Goal: Task Accomplishment & Management: Use online tool/utility

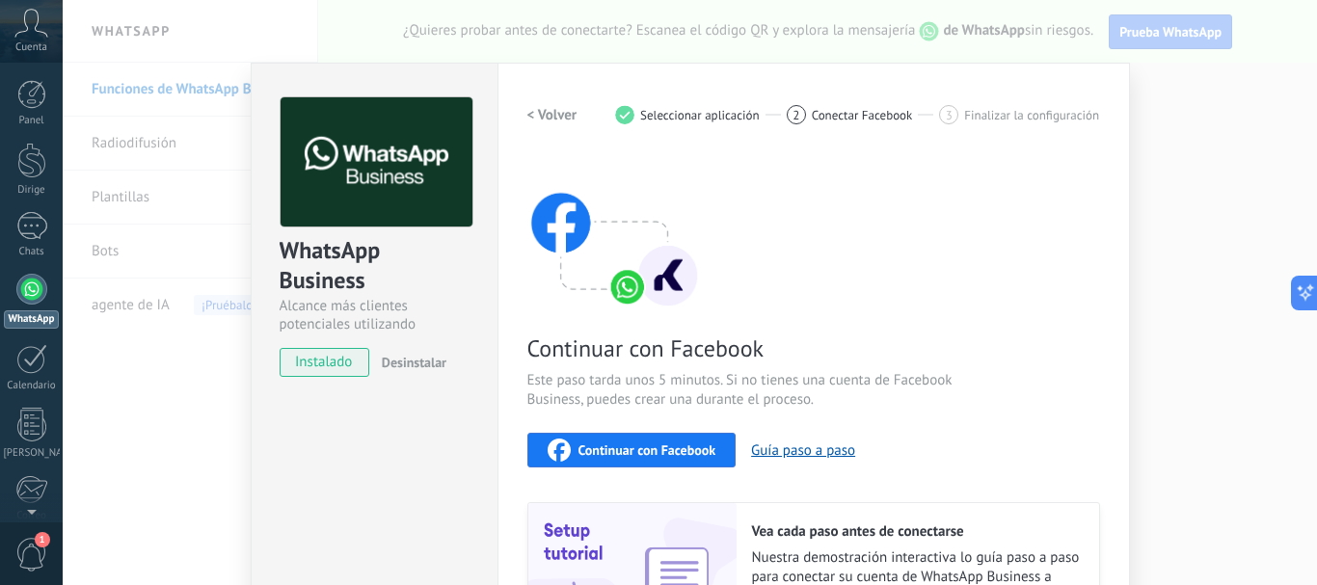
click at [34, 292] on div at bounding box center [31, 289] width 31 height 31
click at [33, 298] on div at bounding box center [31, 289] width 31 height 31
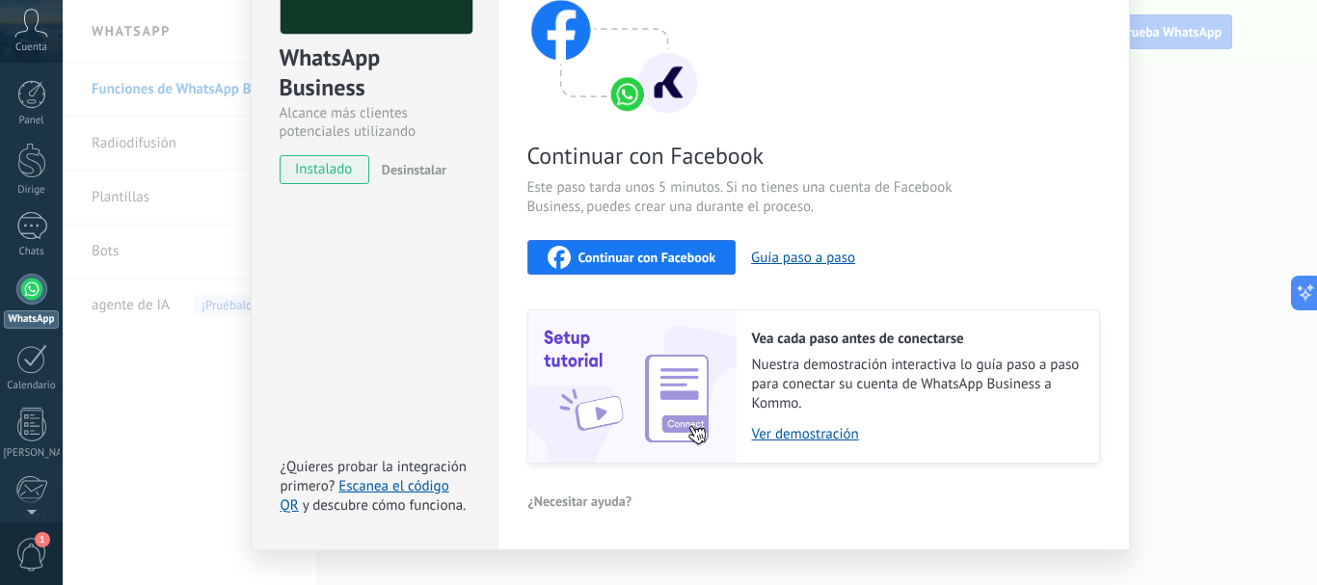
scroll to position [229, 0]
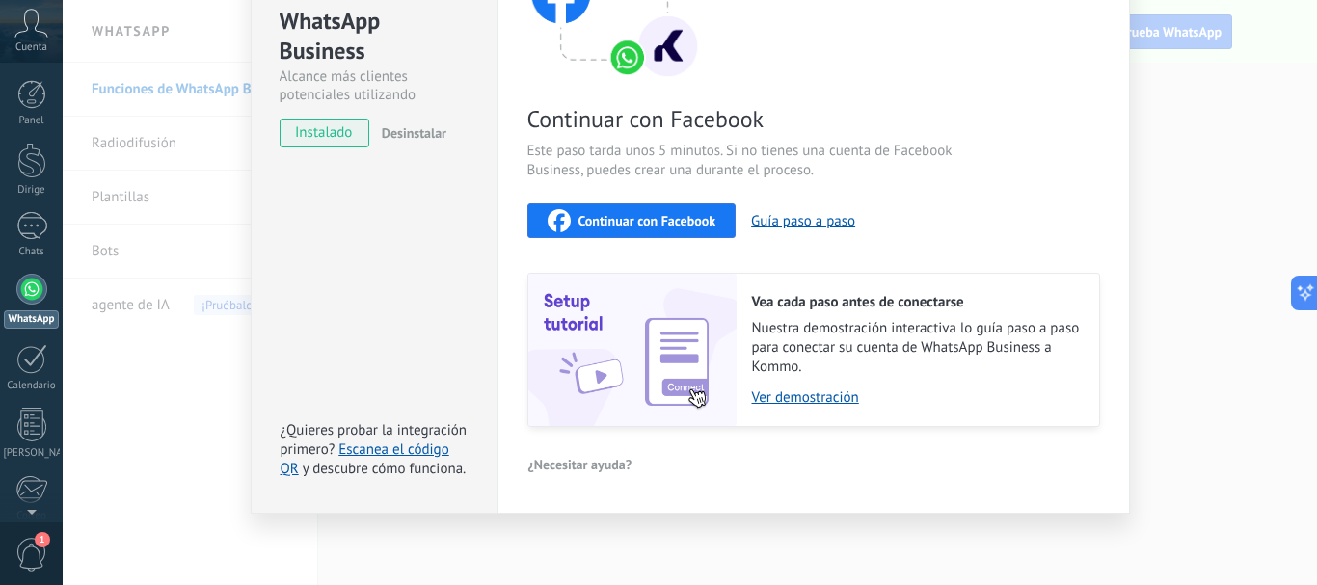
click at [141, 447] on div "WhatsApp Business Alcance más clientes potenciales utilizando potentes herramie…" at bounding box center [690, 292] width 1254 height 585
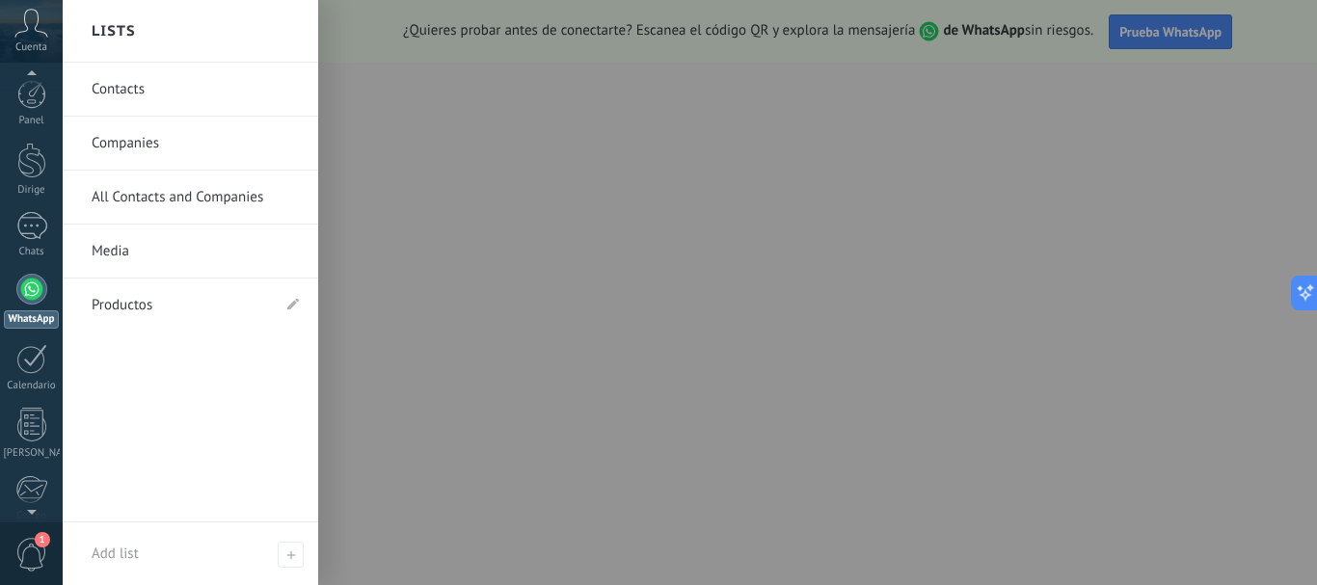
scroll to position [193, 0]
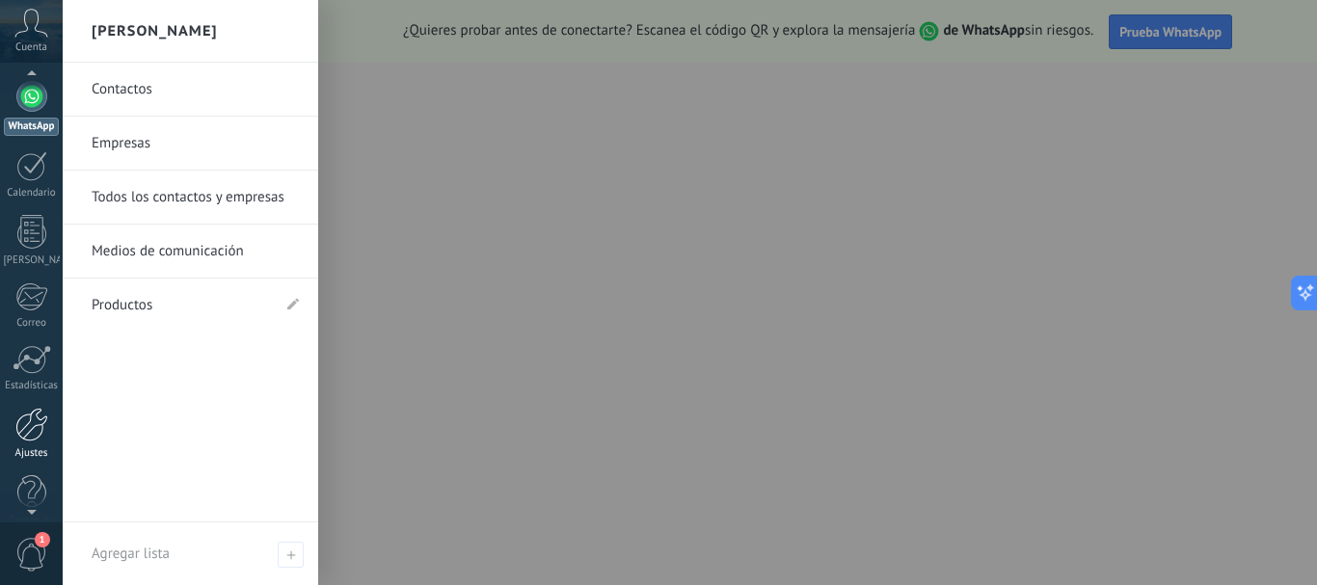
click at [35, 444] on link "Ajustes" at bounding box center [31, 434] width 63 height 52
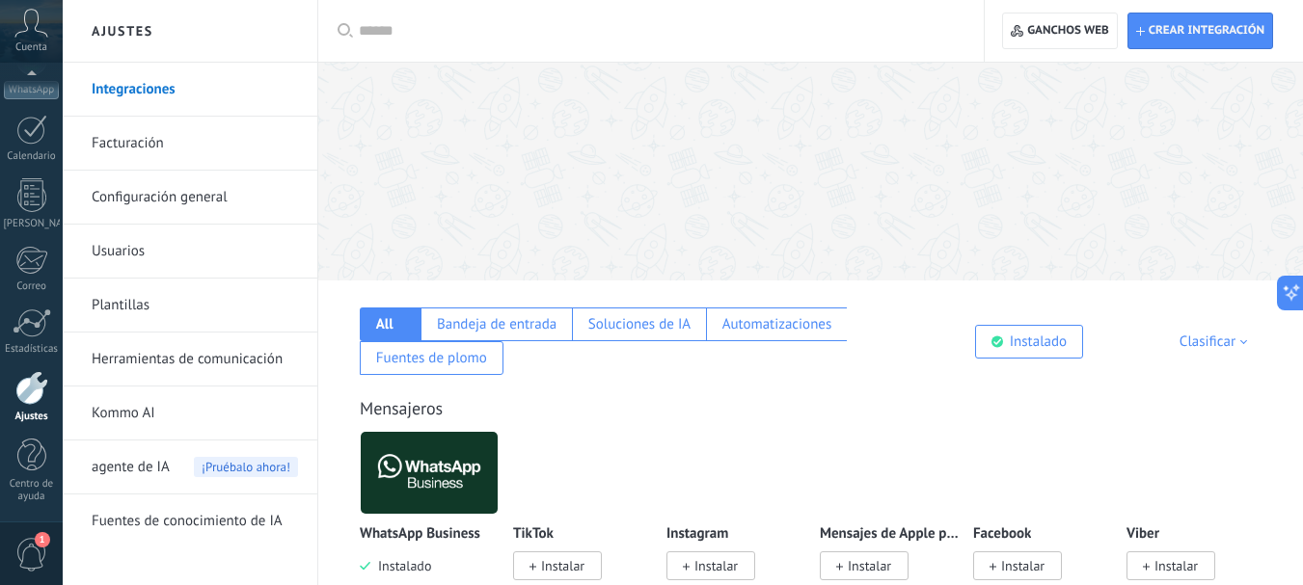
scroll to position [289, 0]
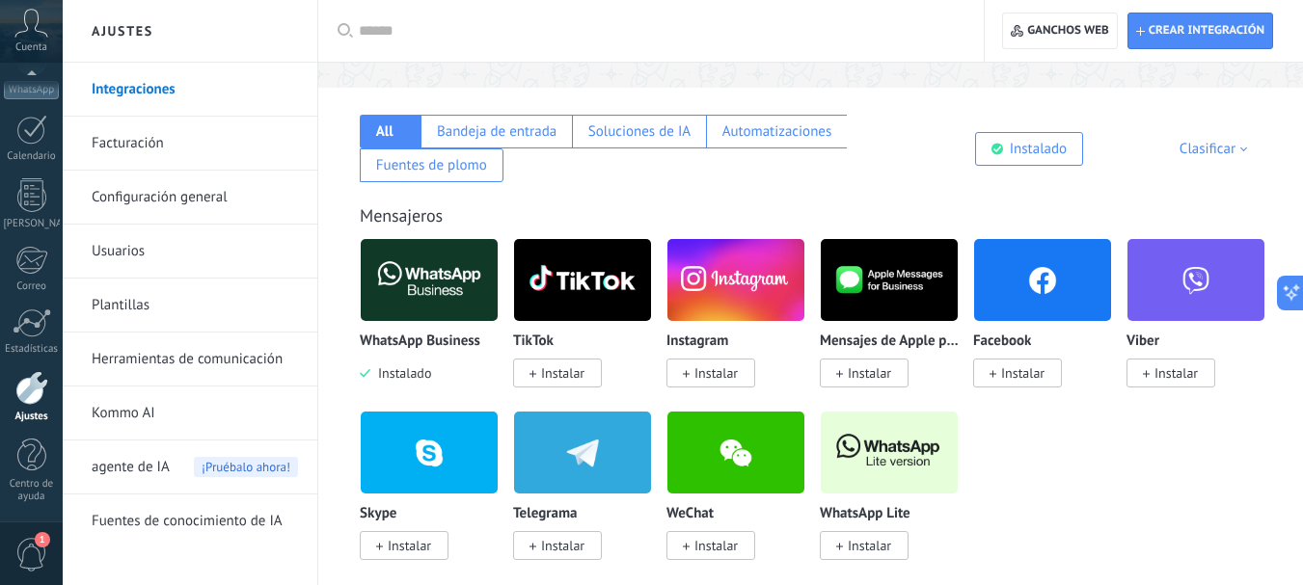
click at [1010, 373] on font "Instalar" at bounding box center [1022, 372] width 43 height 17
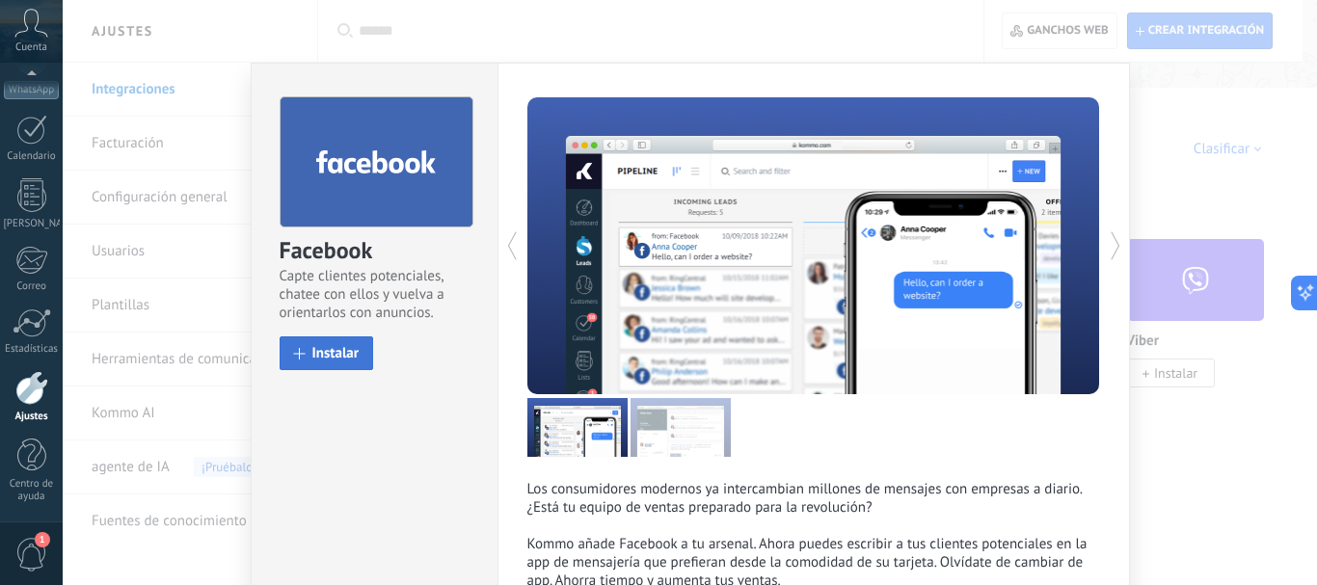
click at [300, 353] on span at bounding box center [300, 354] width 12 height 12
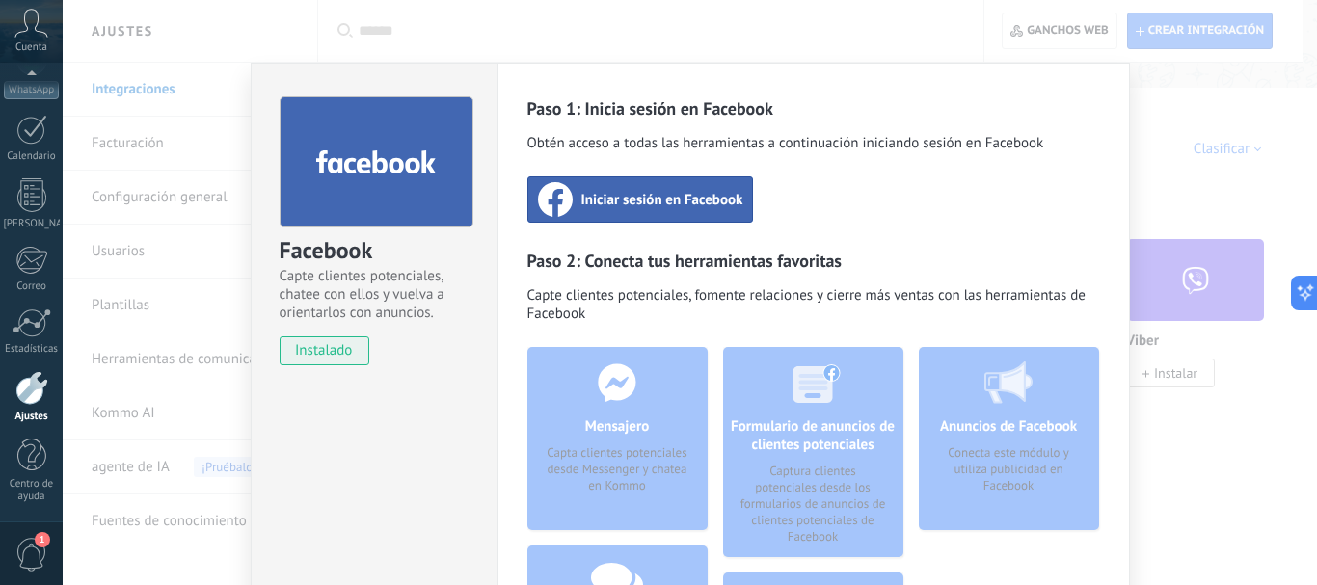
click at [1172, 100] on div "Facebook Capte clientes potenciales, chatee con ellos y vuelva a orientarlos co…" at bounding box center [690, 292] width 1254 height 585
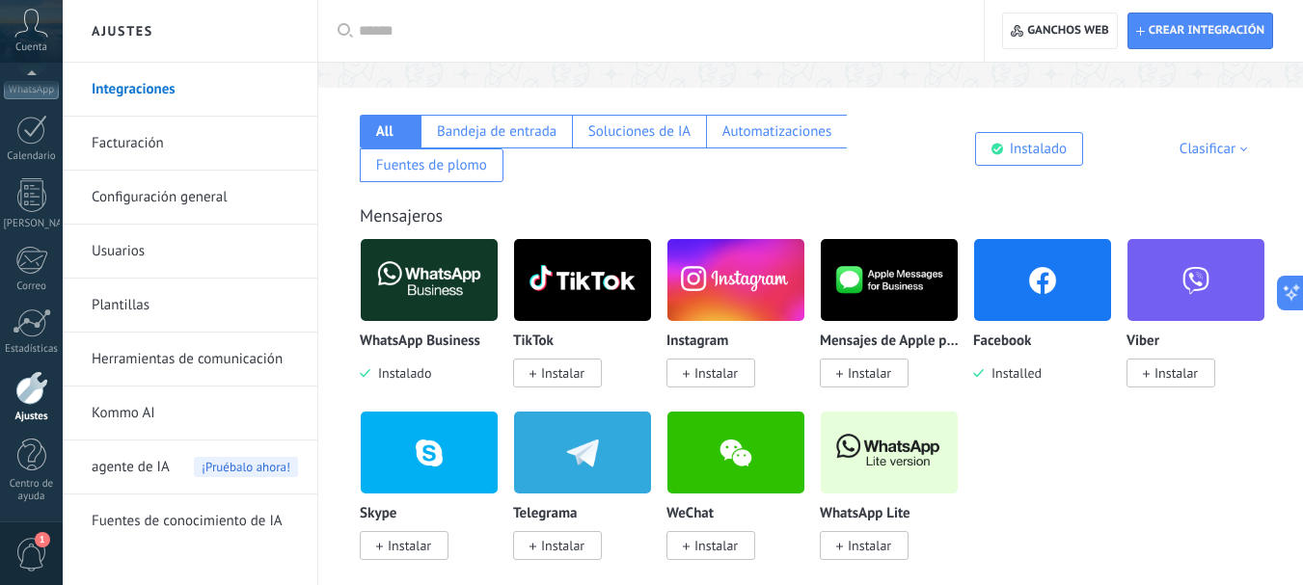
click at [716, 368] on font "Instalar" at bounding box center [715, 372] width 43 height 17
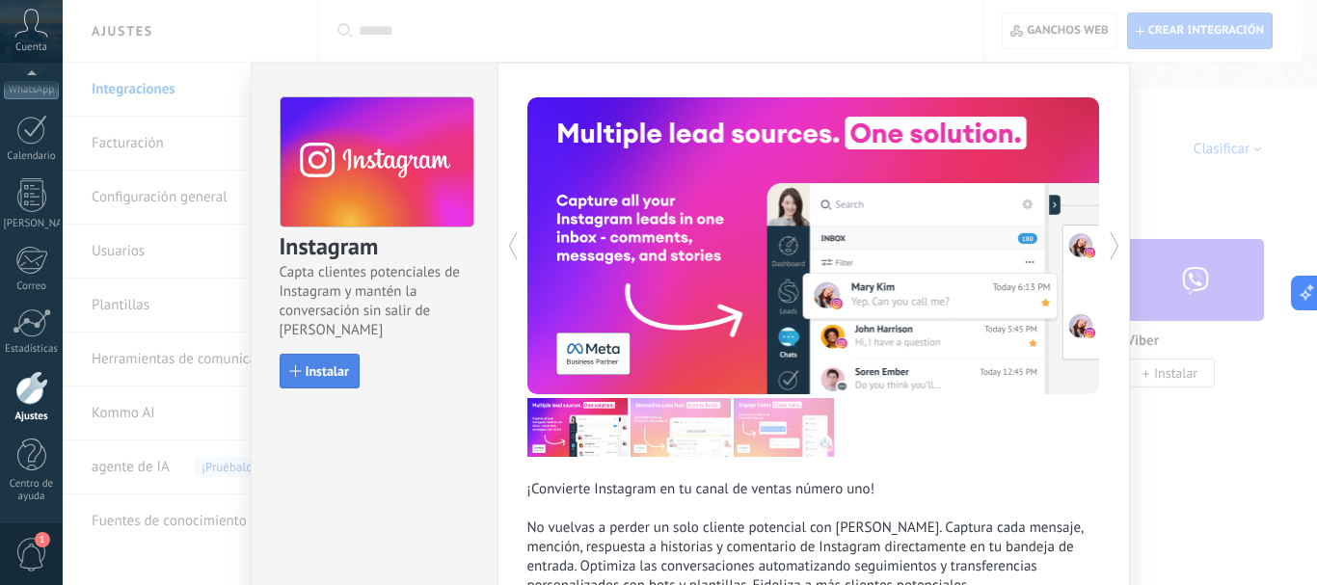
click at [333, 360] on button "Instalar" at bounding box center [320, 371] width 80 height 35
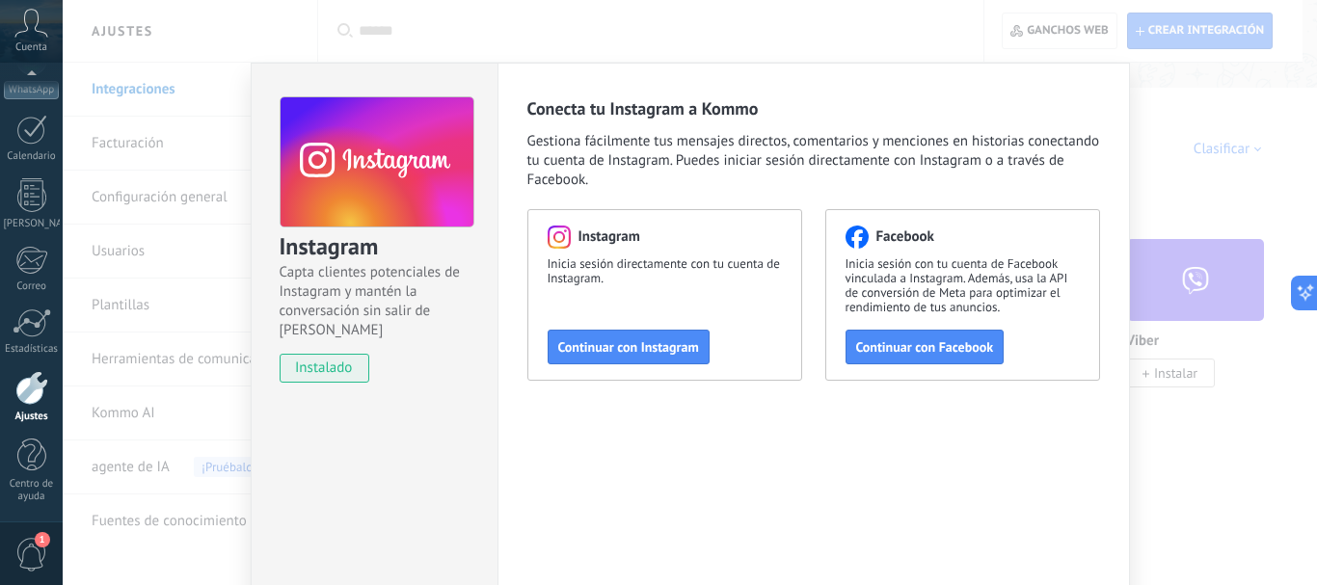
click at [1173, 197] on div "Instagram Capta clientes potenciales de Instagram y mantén la conversación sin …" at bounding box center [690, 292] width 1254 height 585
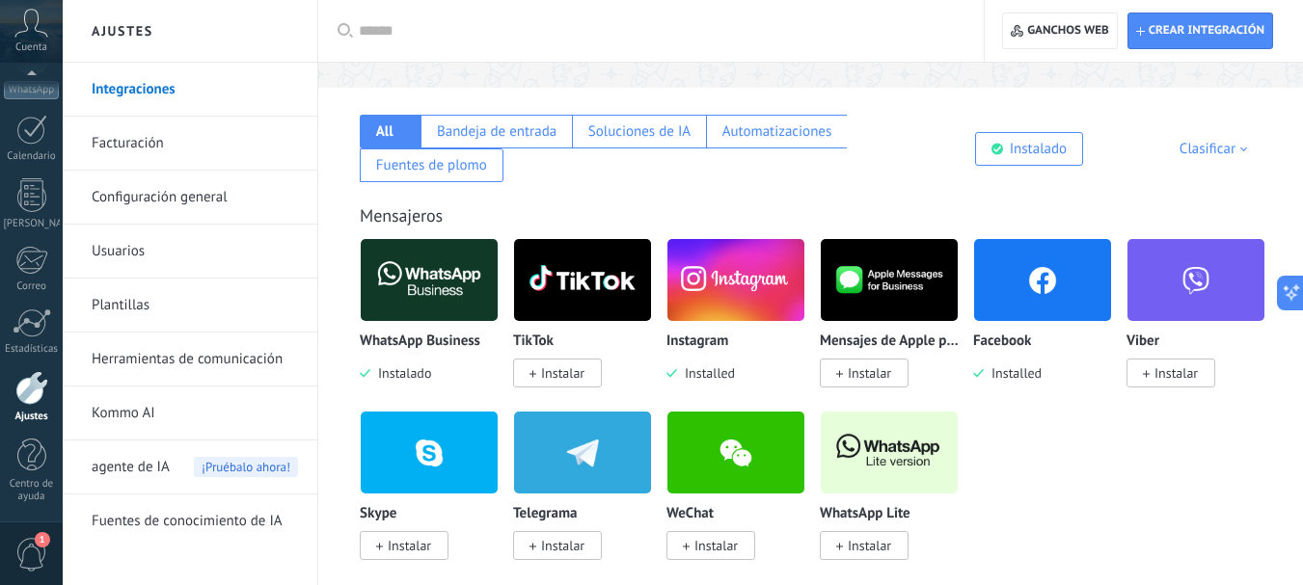
click at [558, 379] on font "Instalar" at bounding box center [562, 372] width 43 height 17
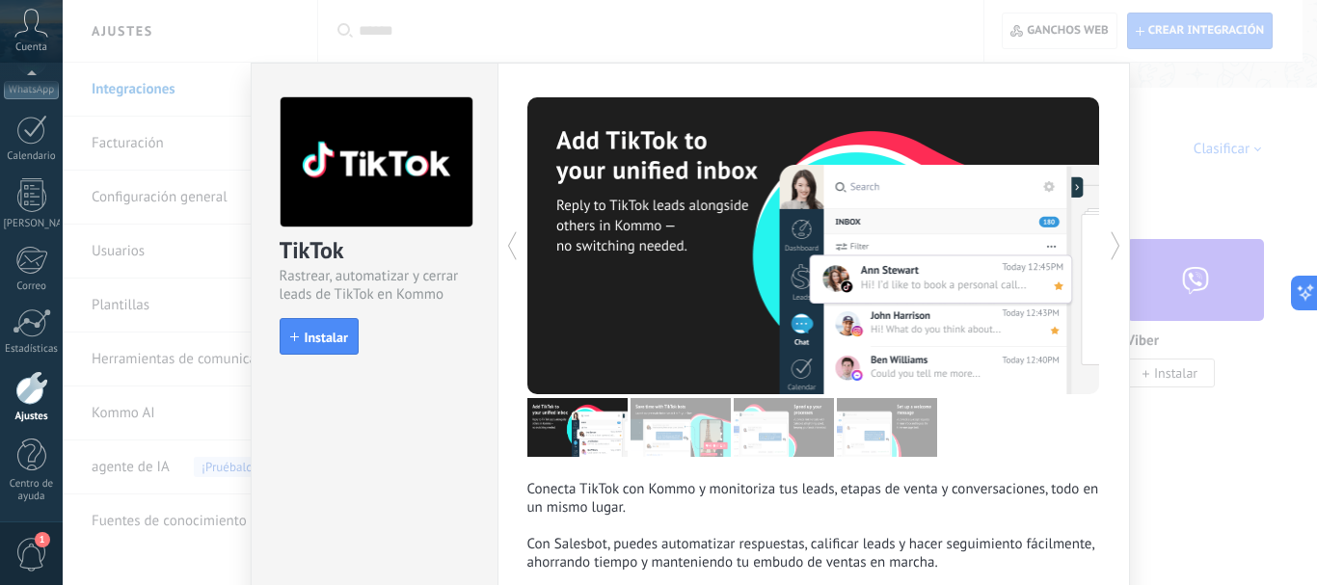
click at [356, 332] on div "instalar Instalar" at bounding box center [375, 336] width 190 height 37
click at [308, 336] on font "Instalar" at bounding box center [326, 337] width 43 height 17
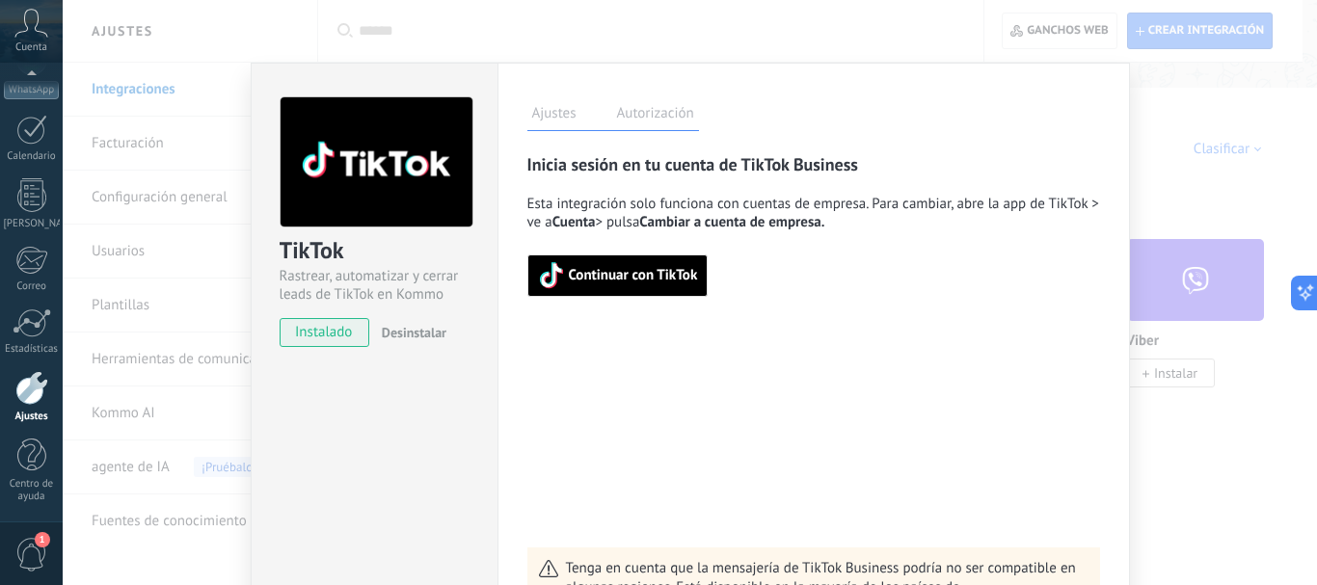
click at [628, 288] on span "Continuar con TikTok" at bounding box center [618, 275] width 160 height 27
click at [1139, 196] on div "TikTok Rastrear, automatizar y cerrar leads de TikTok en Kommo instalado Desins…" at bounding box center [690, 292] width 1254 height 585
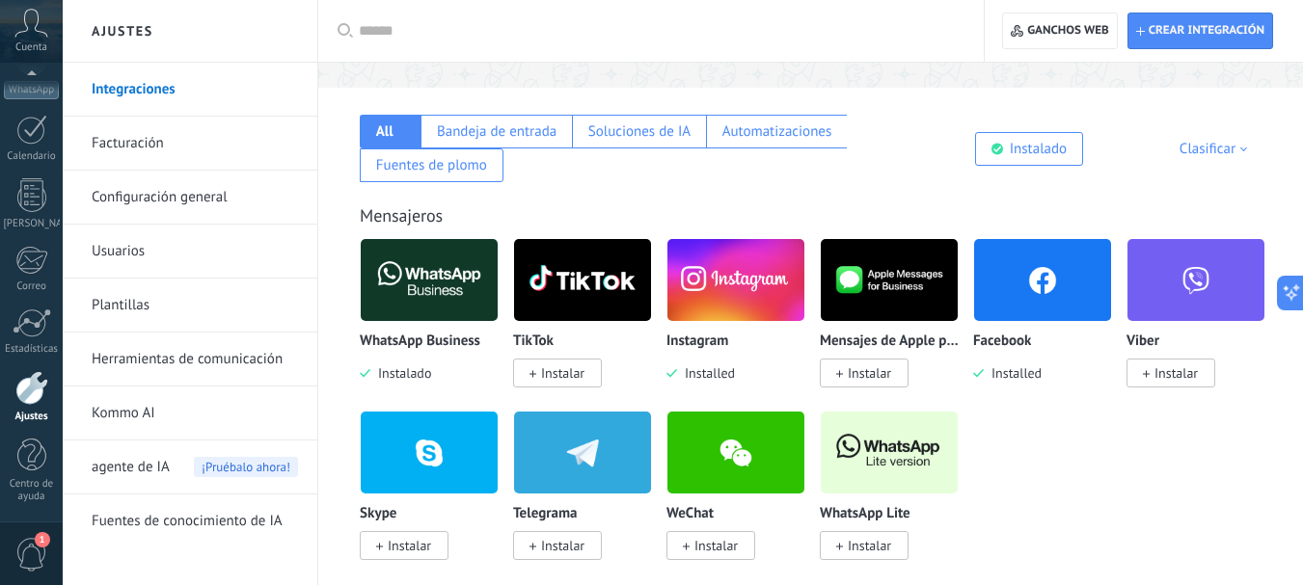
click at [544, 366] on font "Instalar" at bounding box center [562, 372] width 43 height 17
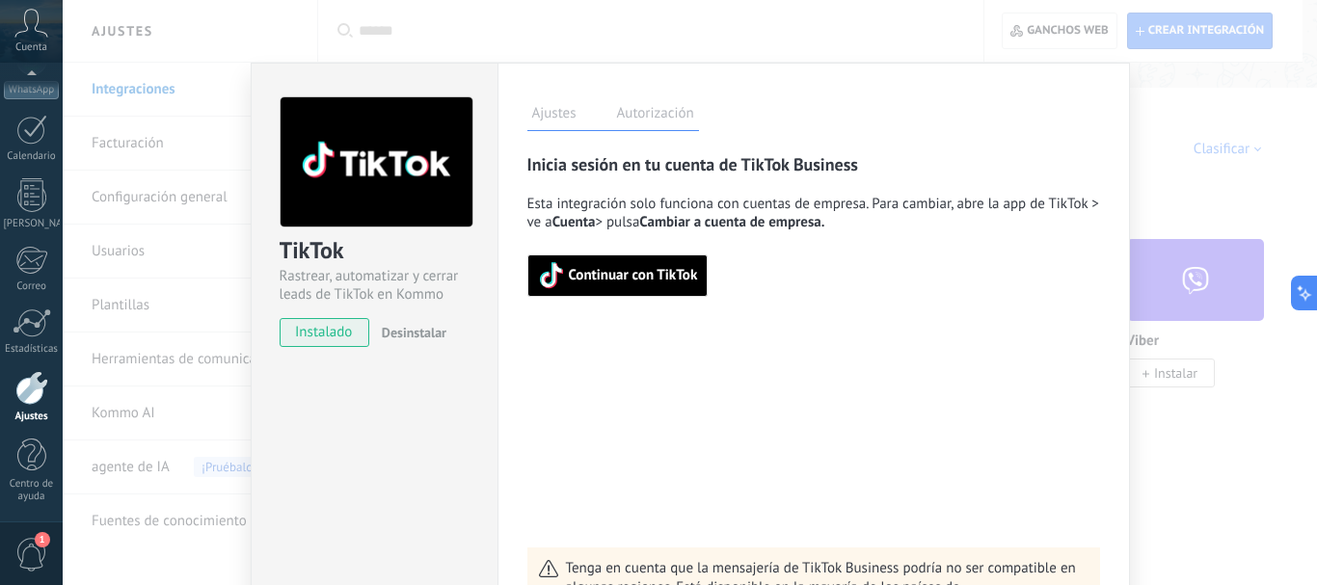
click at [640, 286] on span "Continuar con TikTok" at bounding box center [618, 275] width 160 height 27
click at [1171, 101] on div "TikTok Rastrear, automatizar y cerrar leads de TikTok en Kommo instalado Desins…" at bounding box center [690, 292] width 1254 height 585
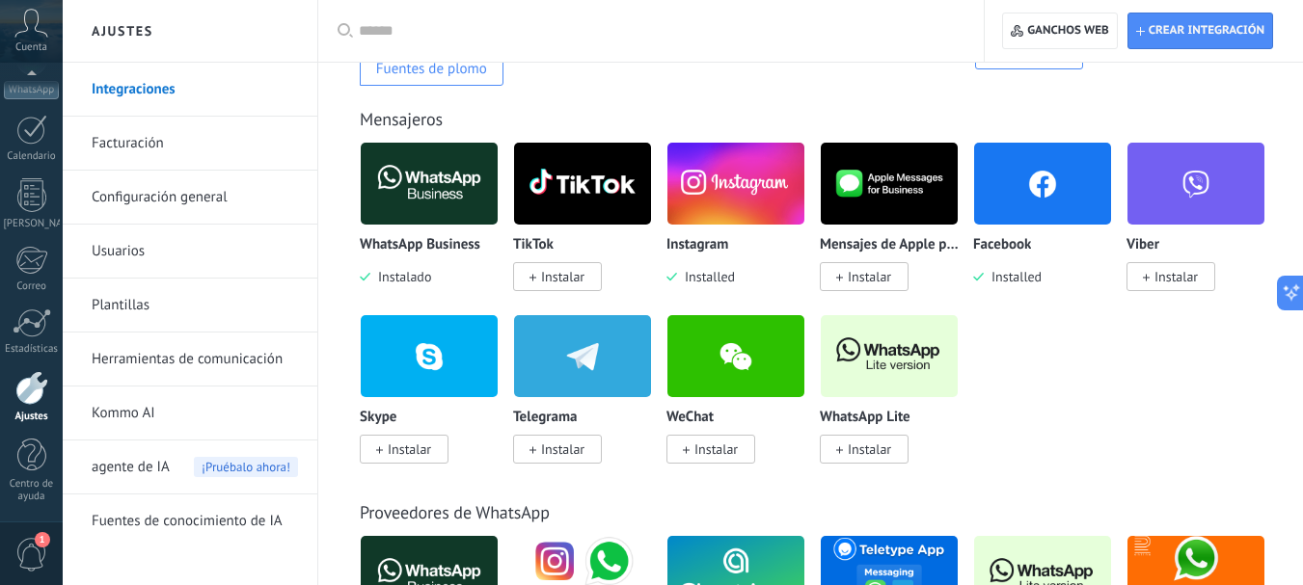
scroll to position [579, 0]
